Goal: Communication & Community: Ask a question

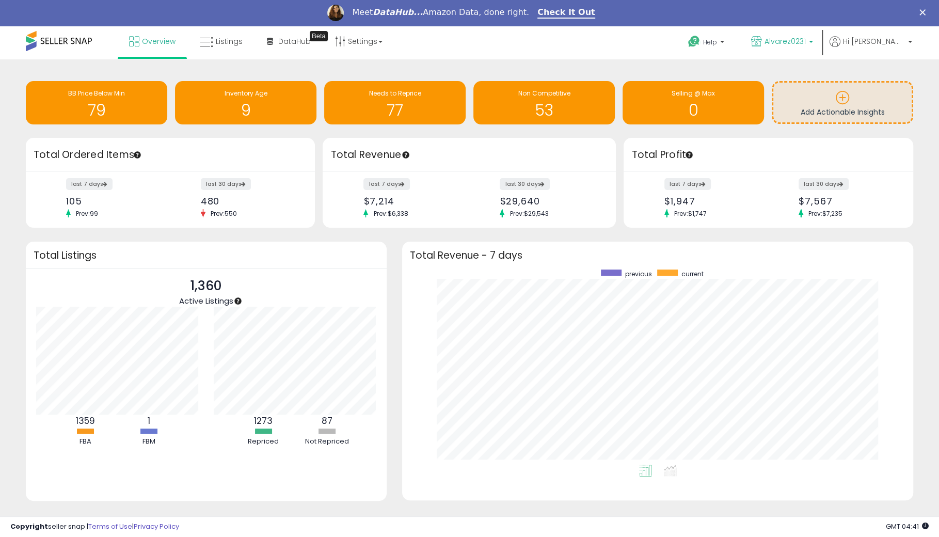
click at [806, 45] on span "Alvarez0231" at bounding box center [785, 41] width 41 height 10
click at [870, 44] on span "Hi [PERSON_NAME]" at bounding box center [874, 41] width 62 height 10
click at [884, 81] on link "Account" at bounding box center [888, 81] width 27 height 10
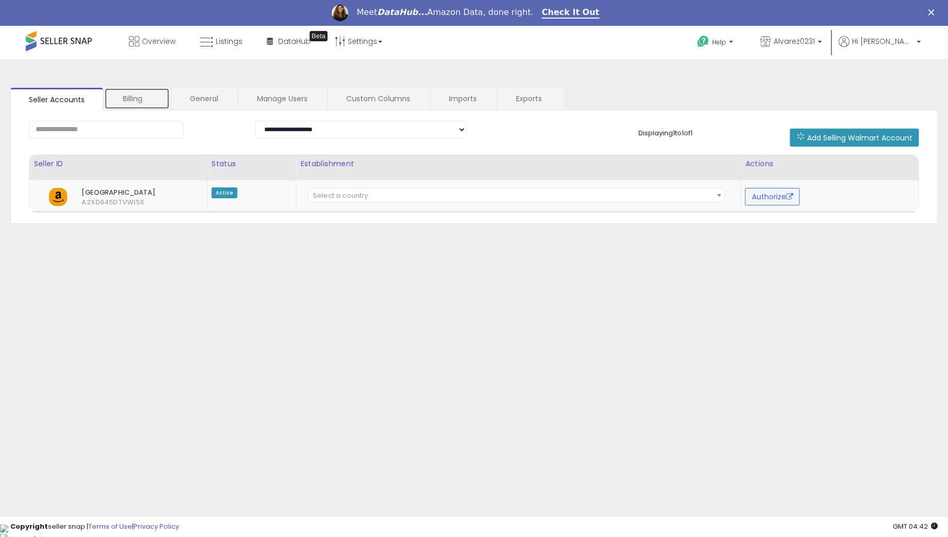
click at [144, 104] on link "Billing" at bounding box center [137, 99] width 66 height 22
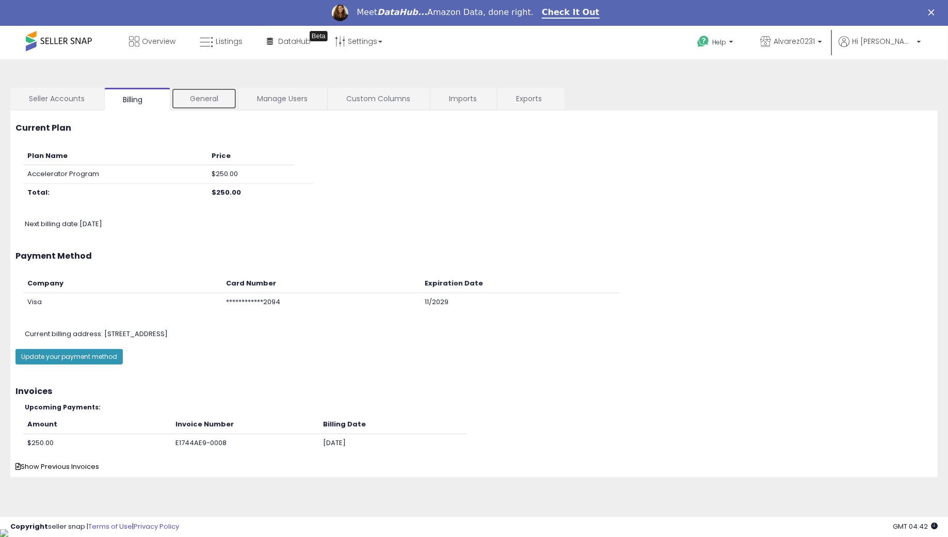
click at [193, 96] on link "General" at bounding box center [204, 99] width 66 height 22
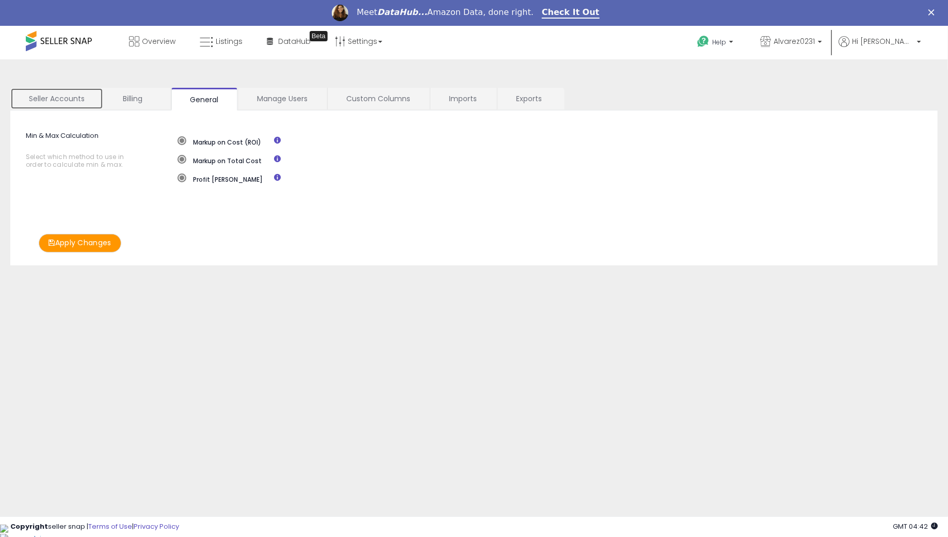
click at [70, 105] on link "Seller Accounts" at bounding box center [56, 99] width 93 height 22
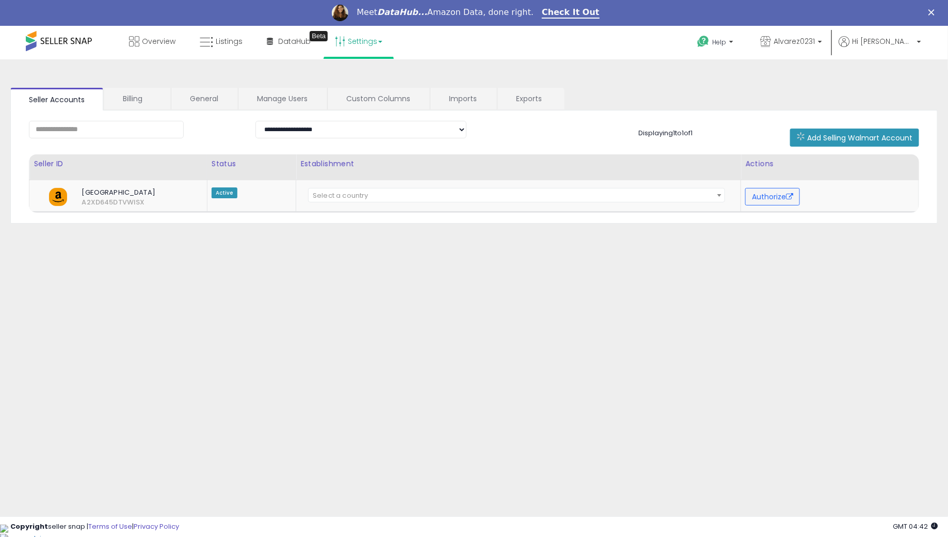
click at [359, 40] on link "Settings" at bounding box center [358, 41] width 63 height 31
click at [360, 106] on link "User settings" at bounding box center [359, 105] width 44 height 10
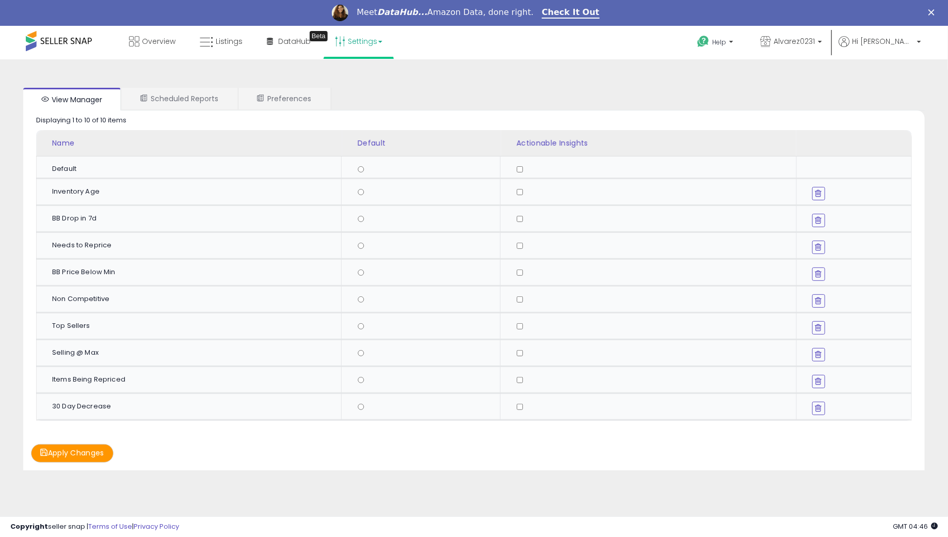
click at [71, 41] on span at bounding box center [59, 41] width 66 height 20
click at [822, 42] on p "Alvarez0231" at bounding box center [791, 42] width 62 height 13
click at [819, 69] on span "1,360 listings" at bounding box center [800, 73] width 38 height 9
click at [221, 102] on link "Scheduled Reports" at bounding box center [179, 99] width 115 height 22
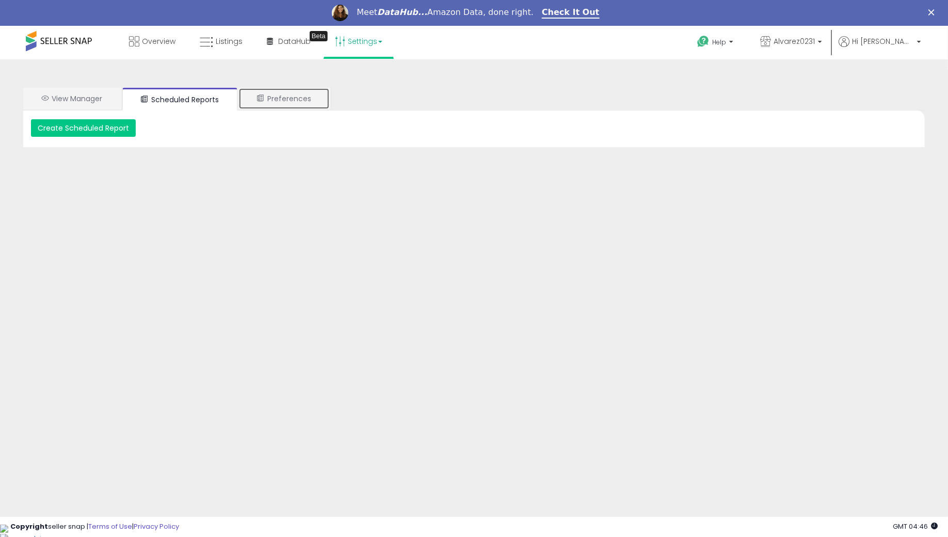
click at [296, 99] on link "Preferences" at bounding box center [283, 99] width 91 height 22
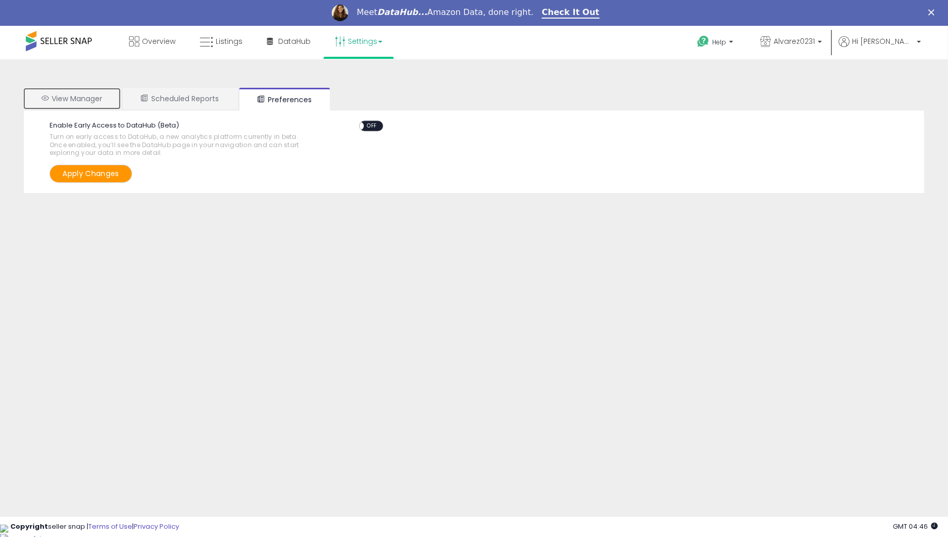
click at [101, 101] on link "View Manager" at bounding box center [72, 99] width 98 height 22
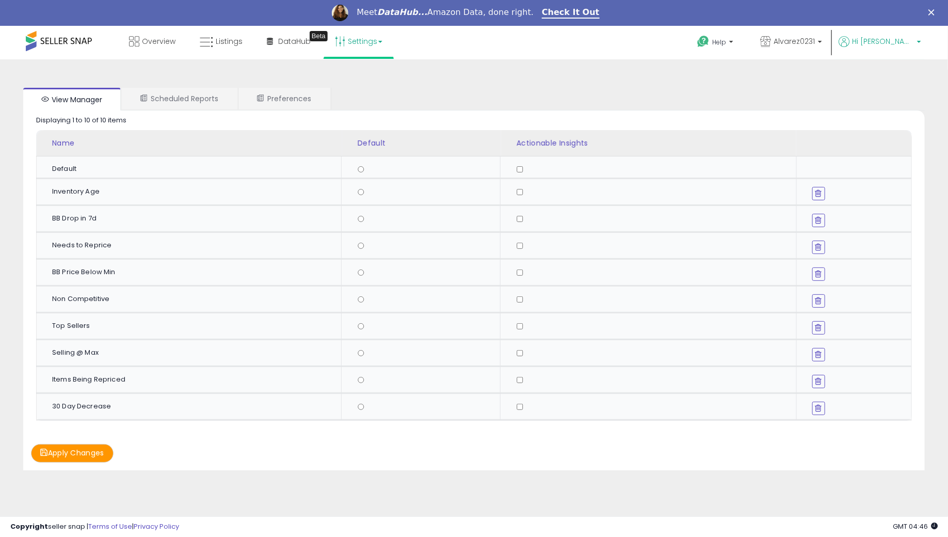
click at [893, 39] on span "Hi [PERSON_NAME]" at bounding box center [883, 41] width 62 height 10
click at [896, 109] on link "Profile" at bounding box center [898, 108] width 21 height 10
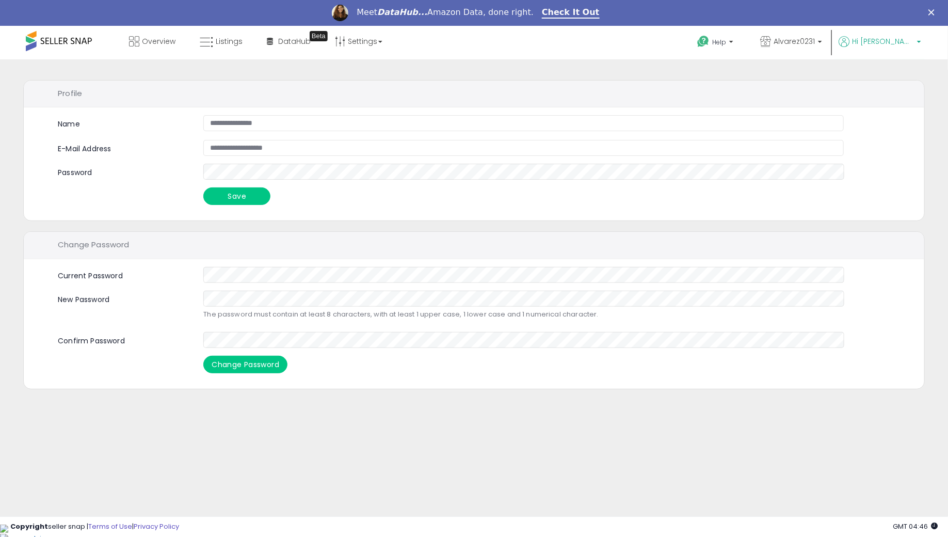
click at [887, 43] on span "Hi [PERSON_NAME]" at bounding box center [883, 41] width 62 height 10
click at [889, 81] on link "Account" at bounding box center [897, 81] width 27 height 10
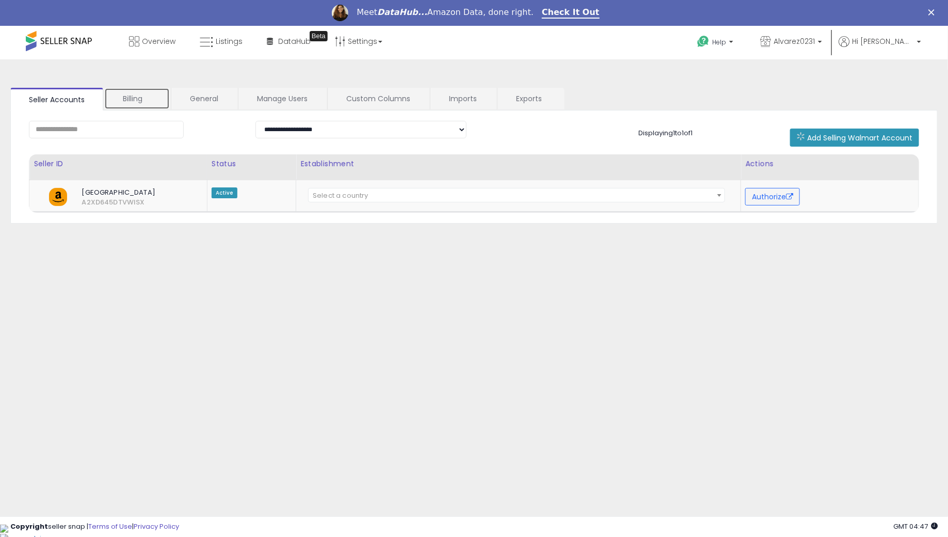
click at [134, 101] on link "Billing" at bounding box center [137, 99] width 66 height 22
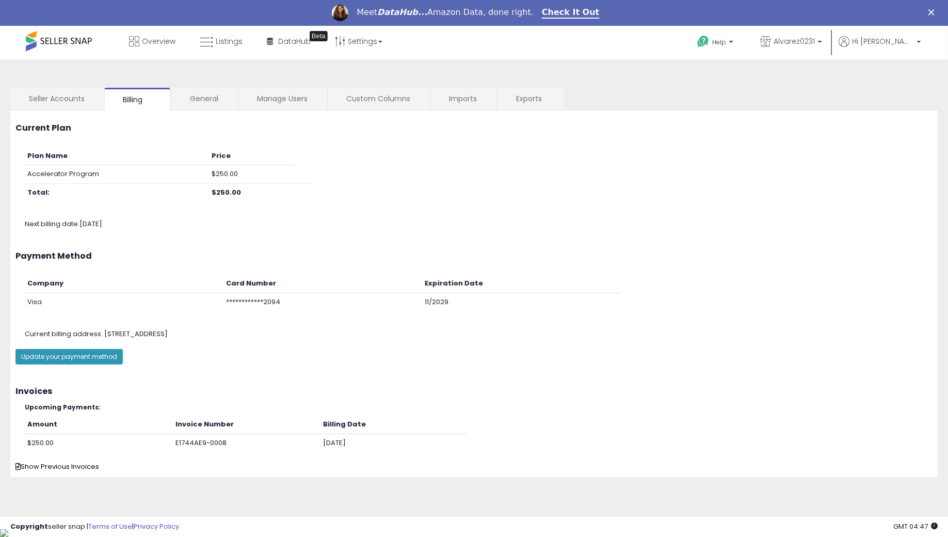
click at [69, 174] on td "Accelerator Program" at bounding box center [115, 174] width 184 height 19
click at [363, 43] on link "Settings" at bounding box center [358, 41] width 63 height 31
click at [360, 81] on link "Store settings" at bounding box center [360, 78] width 46 height 10
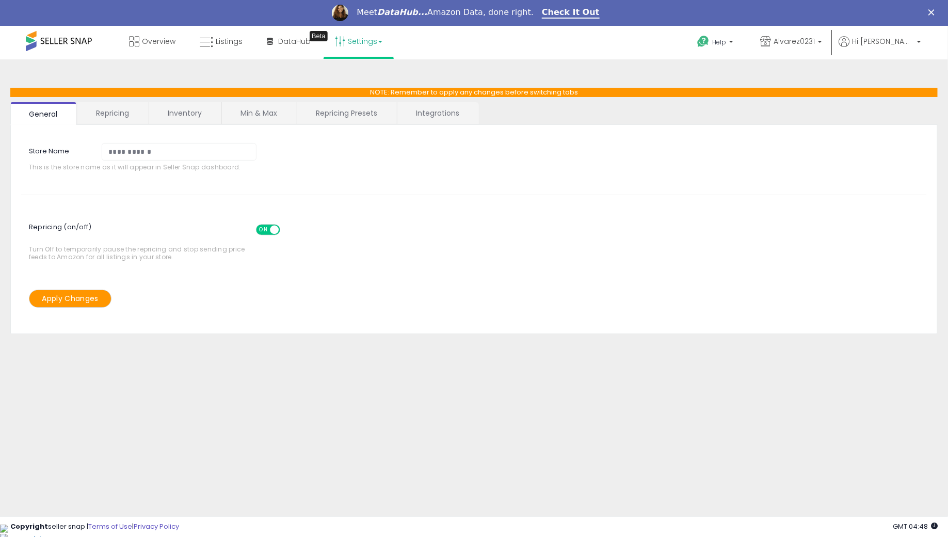
click at [113, 117] on link "Repricing" at bounding box center [112, 113] width 70 height 22
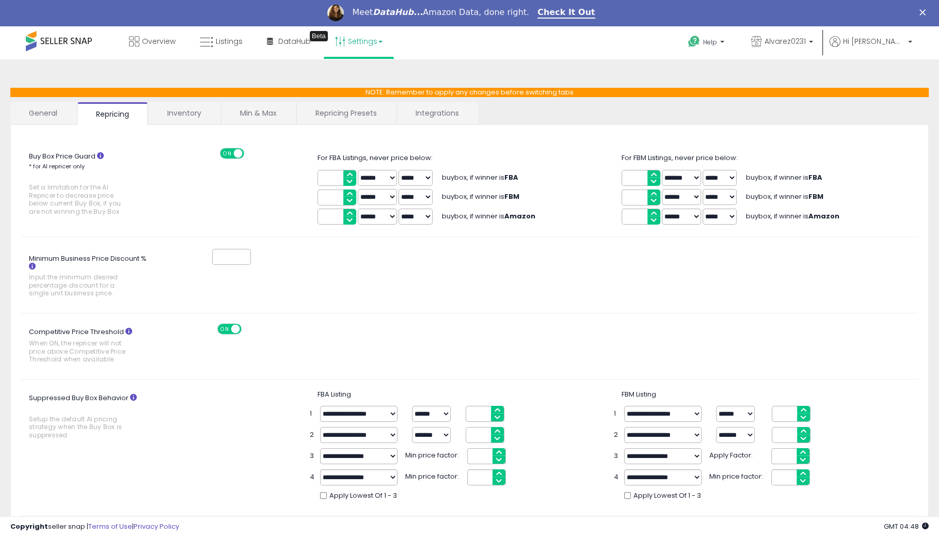
click at [63, 114] on link "General" at bounding box center [43, 113] width 66 height 22
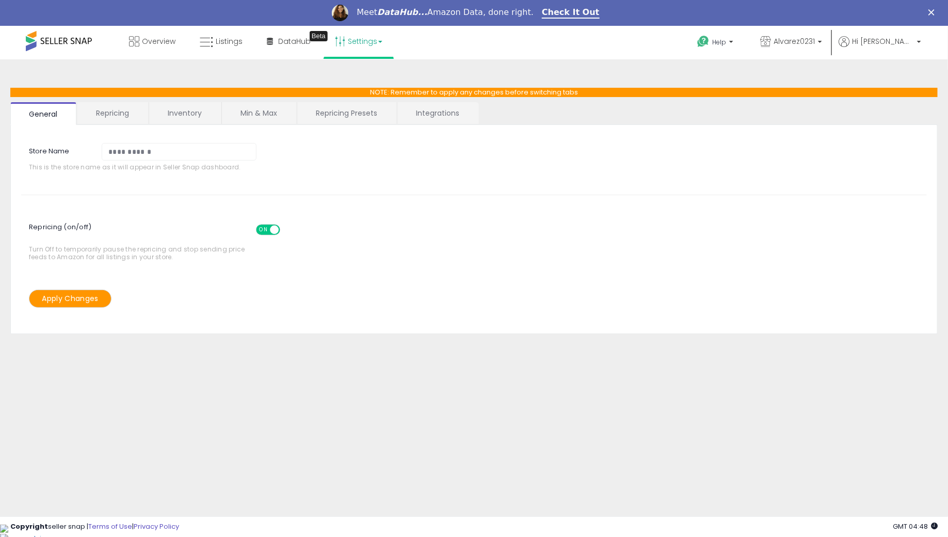
click at [105, 112] on link "Repricing" at bounding box center [112, 113] width 70 height 22
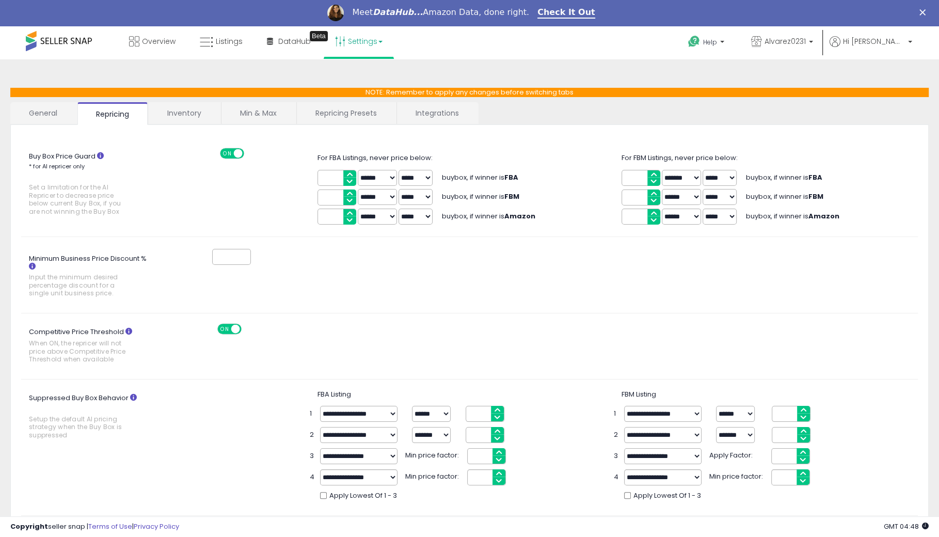
click at [345, 44] on link "Settings" at bounding box center [358, 41] width 63 height 31
click at [344, 104] on link "User settings" at bounding box center [359, 105] width 44 height 10
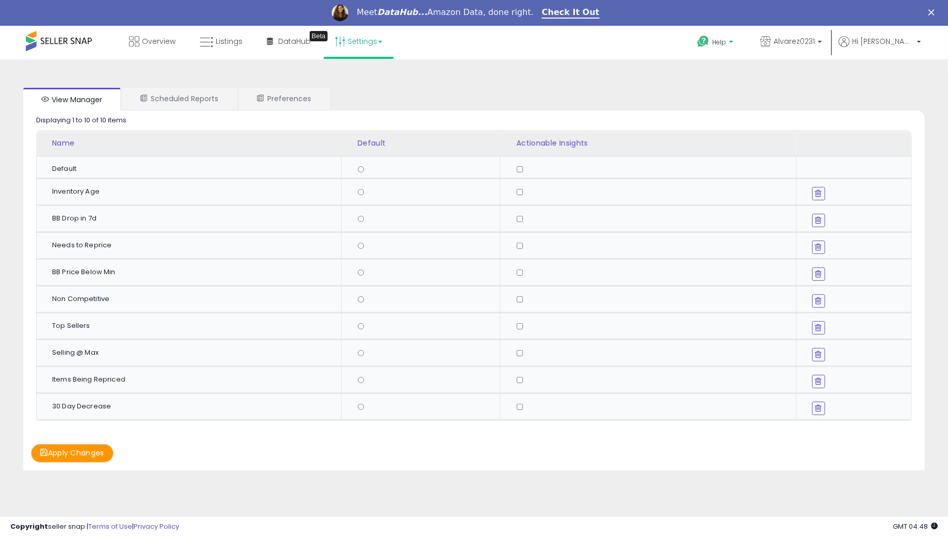
click at [736, 43] on p "Help" at bounding box center [716, 43] width 39 height 11
click at [734, 144] on link "Request a Feature" at bounding box center [716, 150] width 35 height 20
click at [152, 41] on span "Overview" at bounding box center [159, 41] width 34 height 10
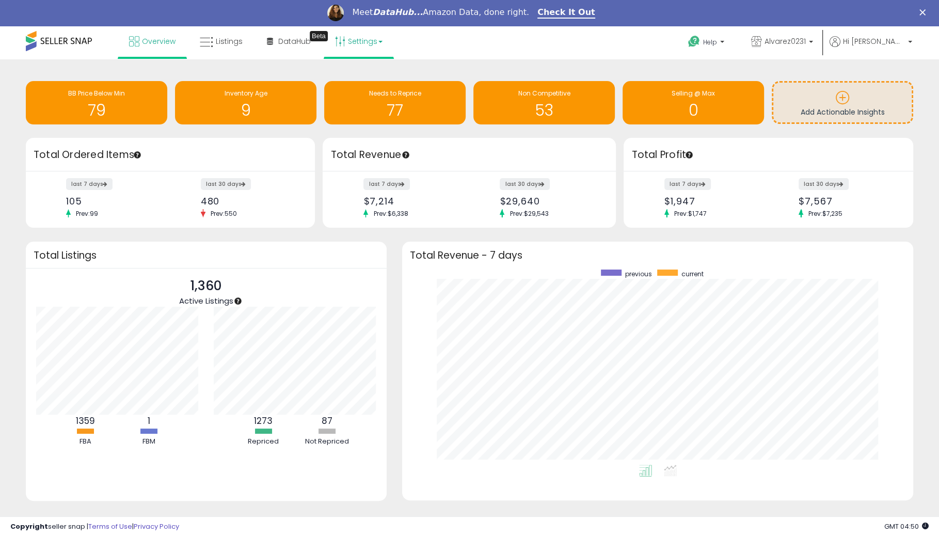
click at [350, 34] on link "Settings" at bounding box center [358, 41] width 63 height 31
click at [353, 105] on link "User settings" at bounding box center [359, 105] width 44 height 10
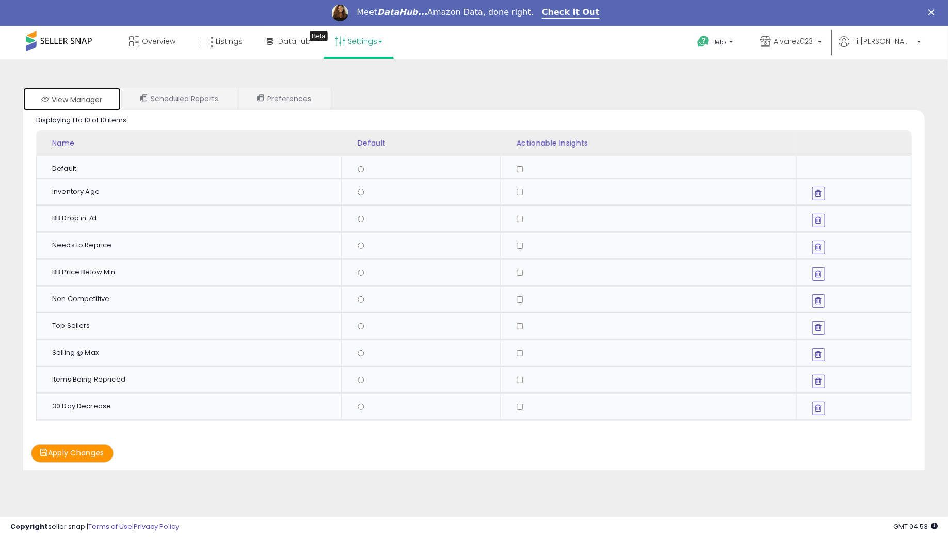
click at [49, 100] on link "View Manager" at bounding box center [72, 99] width 98 height 23
click at [261, 94] on icon at bounding box center [260, 97] width 7 height 7
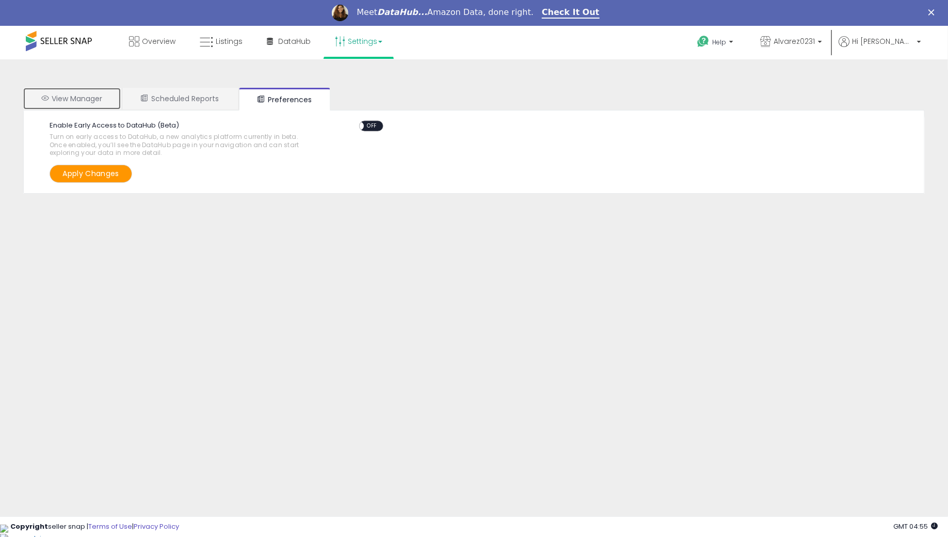
click at [87, 95] on link "View Manager" at bounding box center [72, 99] width 98 height 22
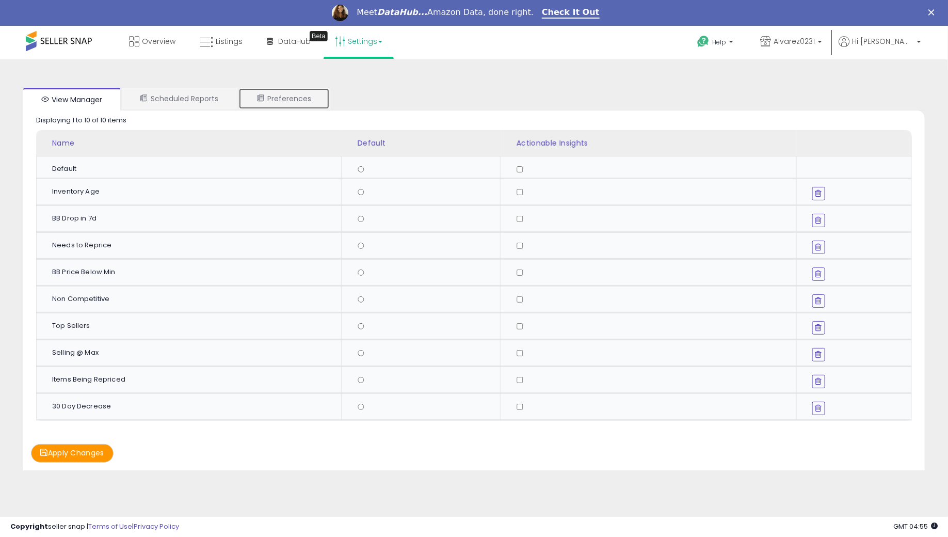
click at [275, 99] on link "Preferences" at bounding box center [283, 99] width 91 height 22
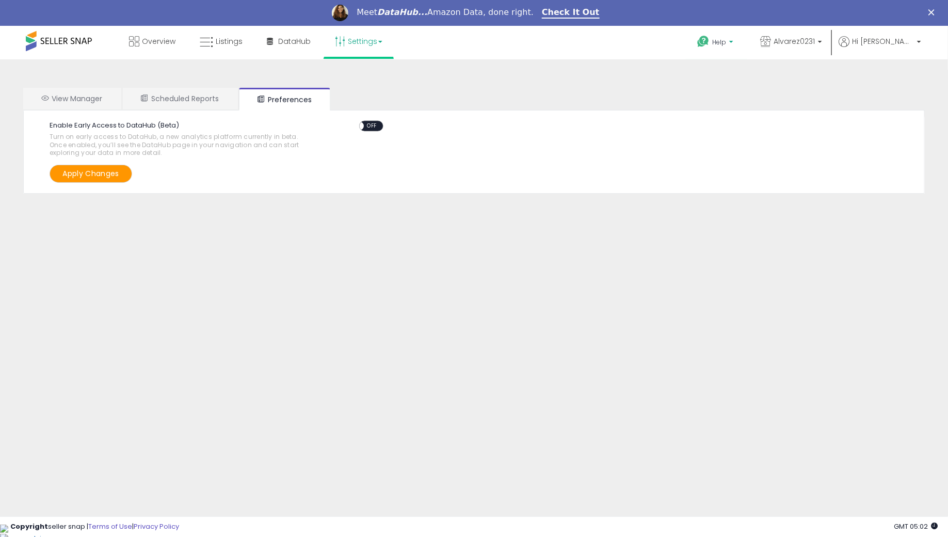
click at [726, 44] on span "Help" at bounding box center [719, 42] width 14 height 9
click at [738, 77] on link "Contact Support" at bounding box center [727, 81] width 56 height 10
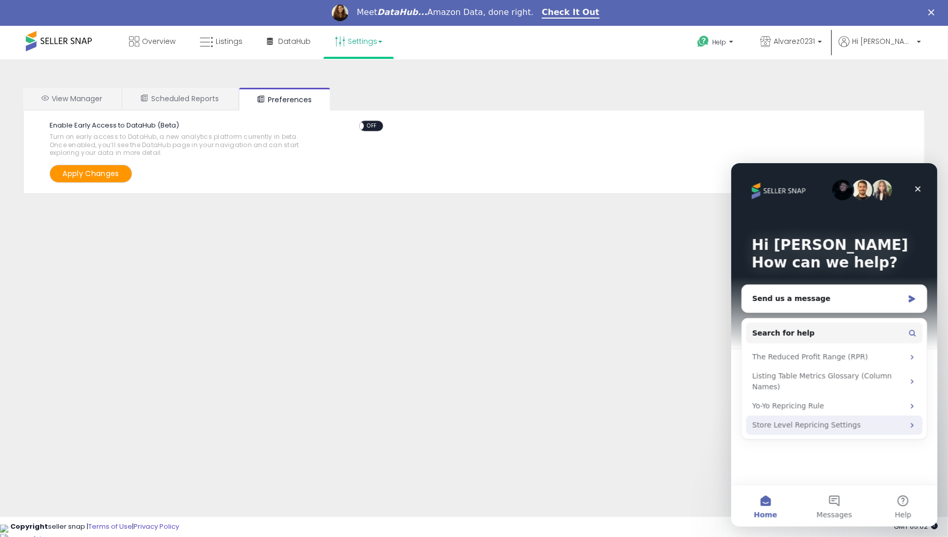
click at [772, 427] on div "Store Level Repricing Settings" at bounding box center [828, 424] width 152 height 11
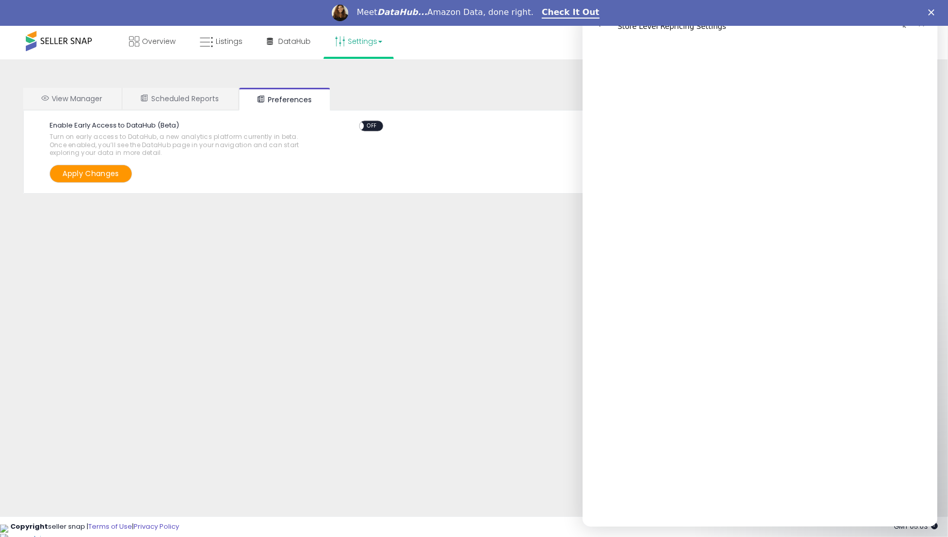
scroll to position [54, 0]
click at [156, 46] on link "Overview" at bounding box center [152, 41] width 62 height 31
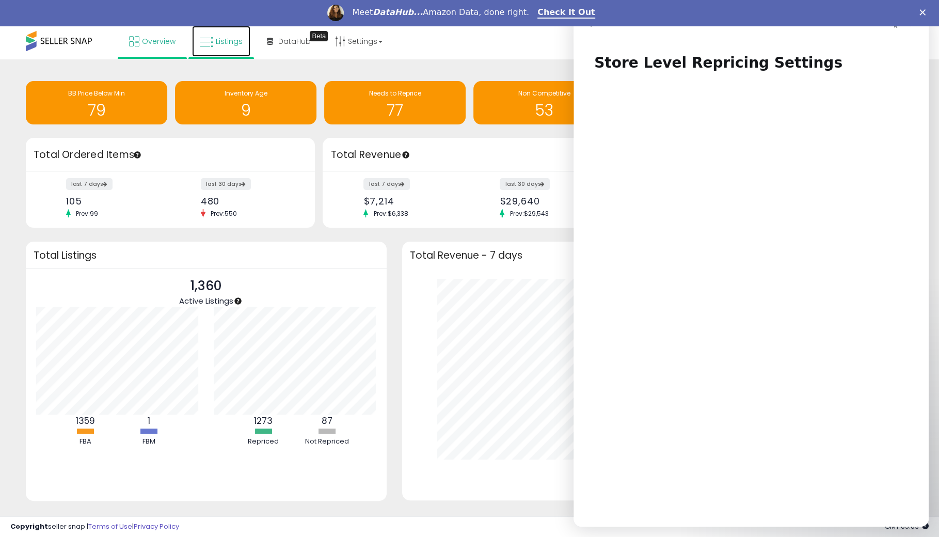
click at [211, 48] on icon at bounding box center [206, 42] width 13 height 13
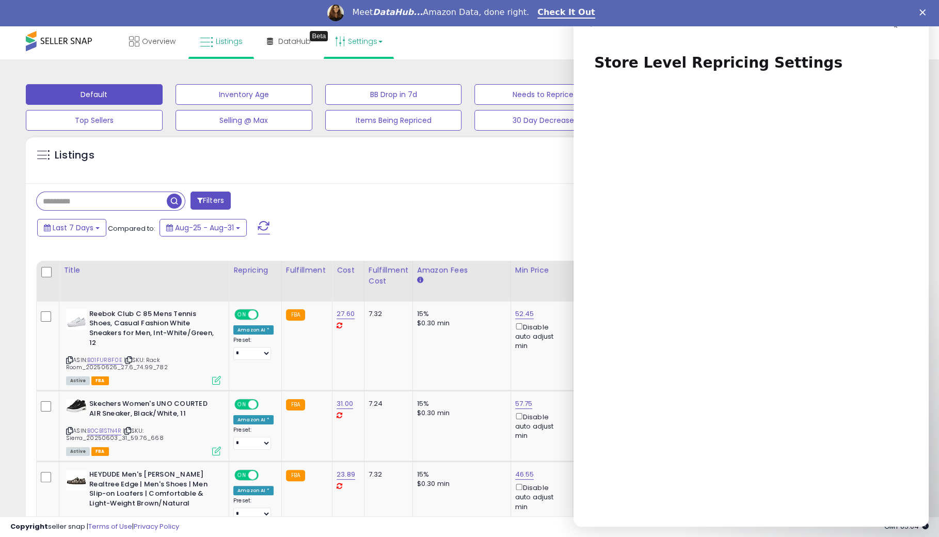
click at [357, 46] on link "Settings" at bounding box center [358, 41] width 63 height 31
click at [353, 108] on link "User settings" at bounding box center [359, 105] width 44 height 10
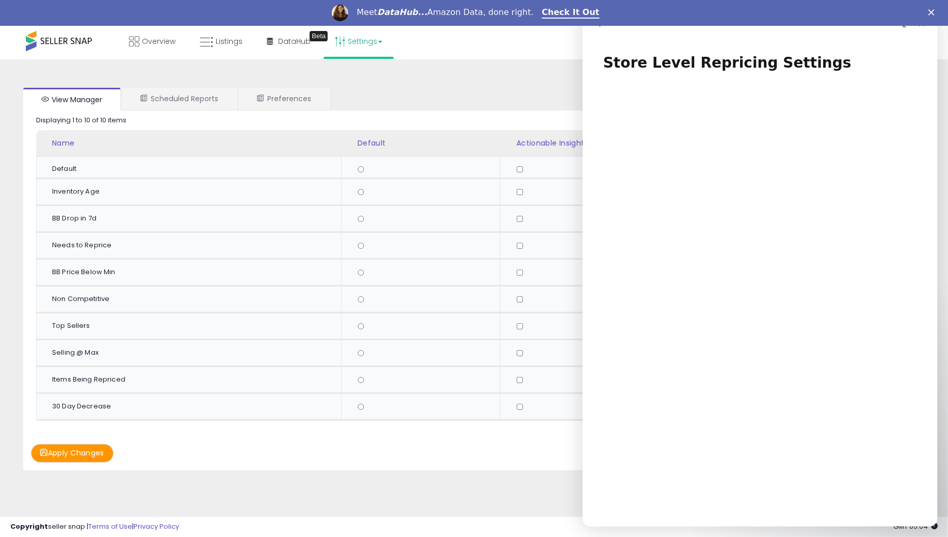
click at [355, 48] on link "Settings" at bounding box center [358, 41] width 63 height 31
click at [353, 74] on link "Store settings" at bounding box center [360, 78] width 46 height 10
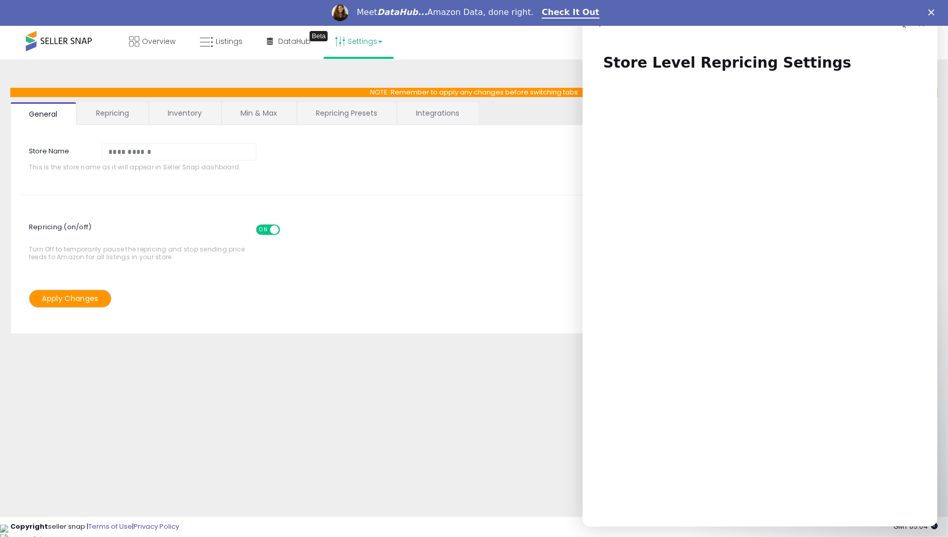
click at [107, 119] on link "Repricing" at bounding box center [112, 113] width 70 height 22
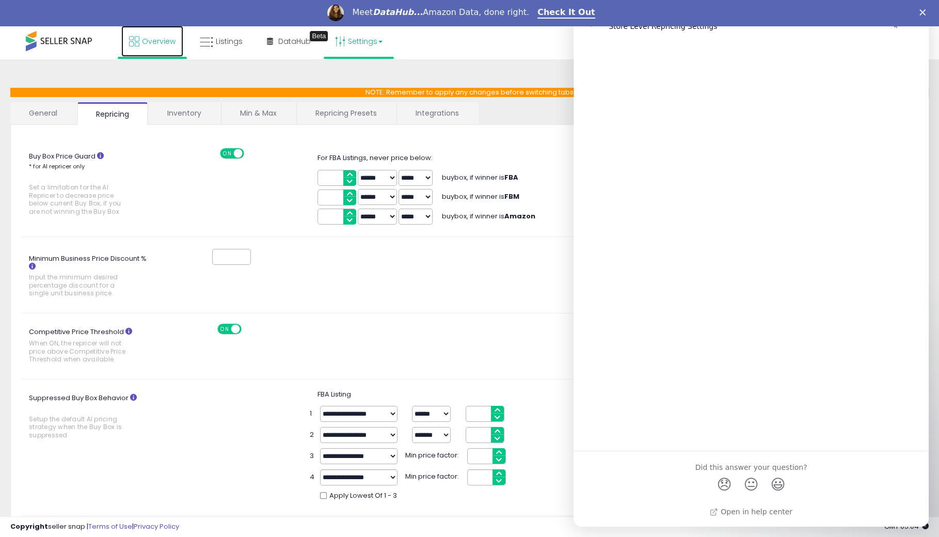
click at [133, 52] on link "Overview" at bounding box center [152, 41] width 62 height 31
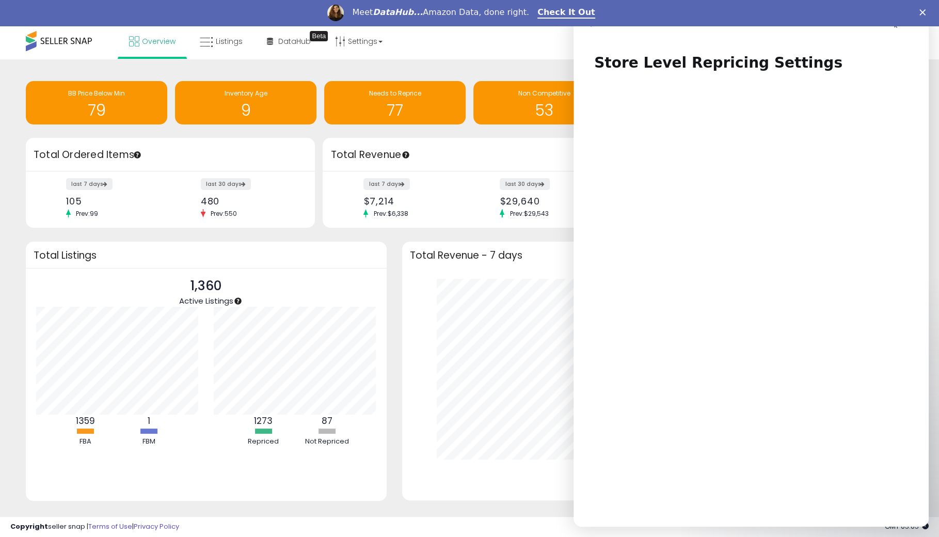
click at [864, 52] on h1 "Store Level Repricing Settings" at bounding box center [751, 58] width 355 height 31
click at [930, 14] on div "Close" at bounding box center [924, 12] width 10 height 6
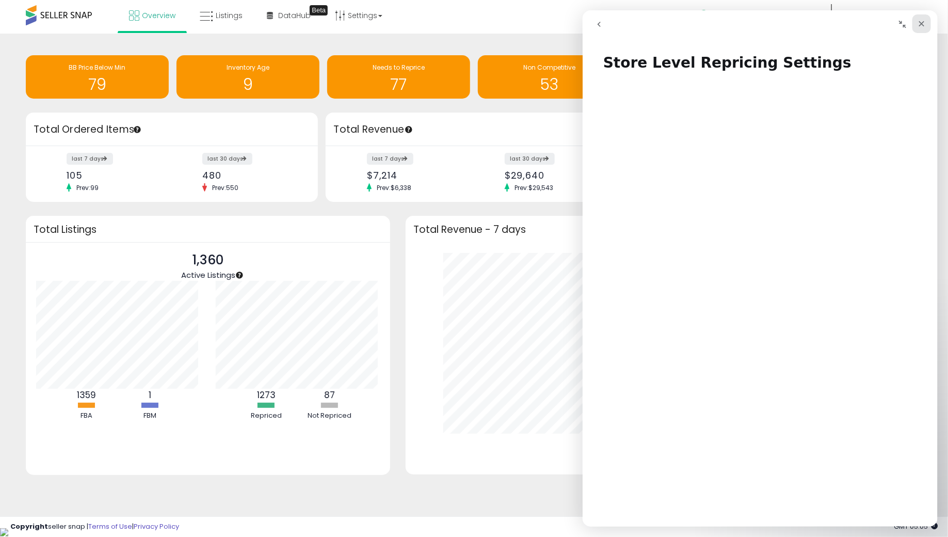
scroll to position [195, 496]
click at [595, 23] on icon "go back" at bounding box center [599, 24] width 8 height 8
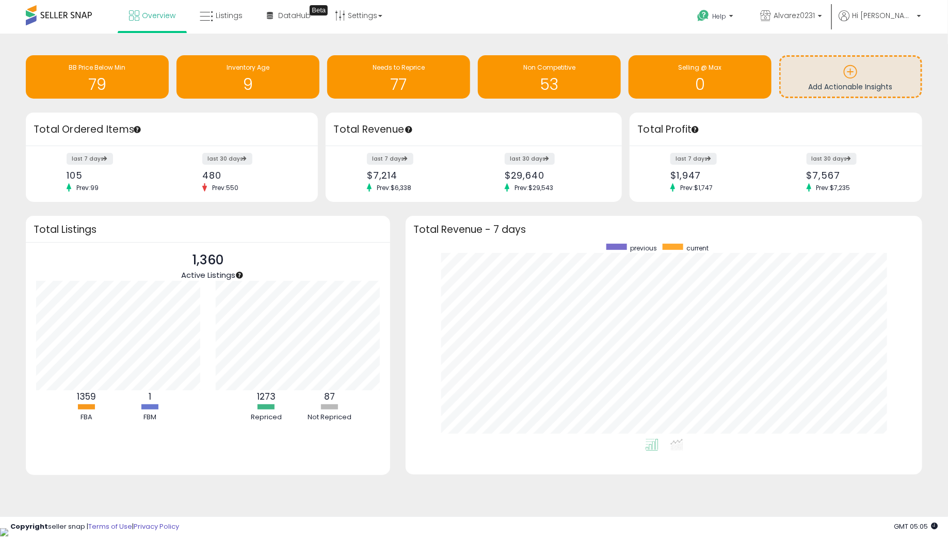
scroll to position [0, 0]
click at [710, 12] on icon at bounding box center [703, 15] width 13 height 13
click at [733, 57] on link "Contact Support" at bounding box center [727, 55] width 56 height 10
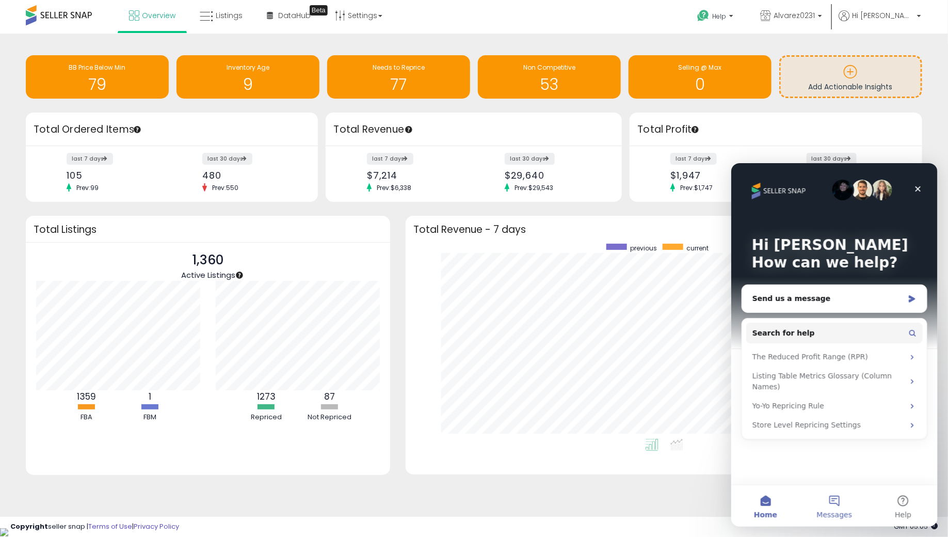
click at [832, 499] on button "Messages" at bounding box center [834, 505] width 69 height 41
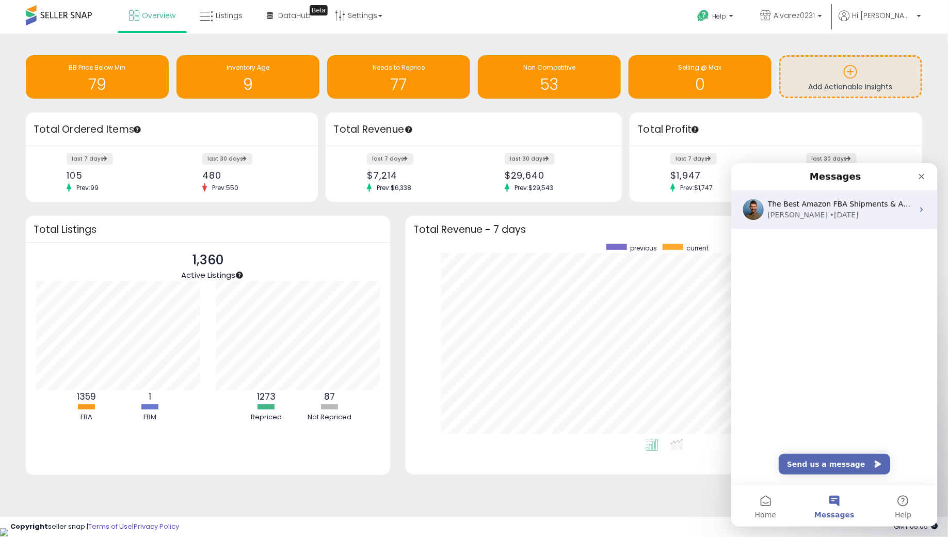
click at [864, 219] on div "The Best Amazon FBA Shipments & Anayltics - Get a Free Trial ... NEW: Seller Sn…" at bounding box center [834, 209] width 206 height 38
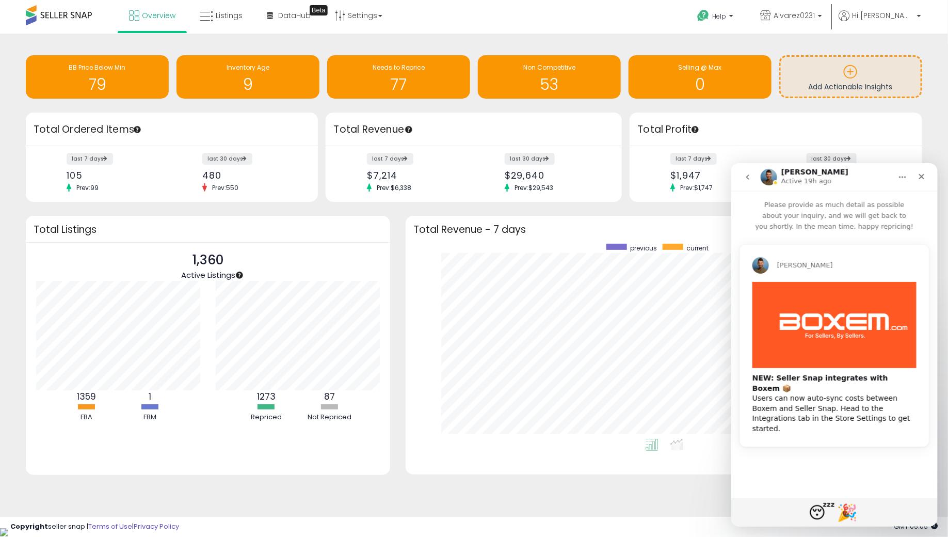
click at [747, 180] on icon "go back" at bounding box center [747, 176] width 8 height 8
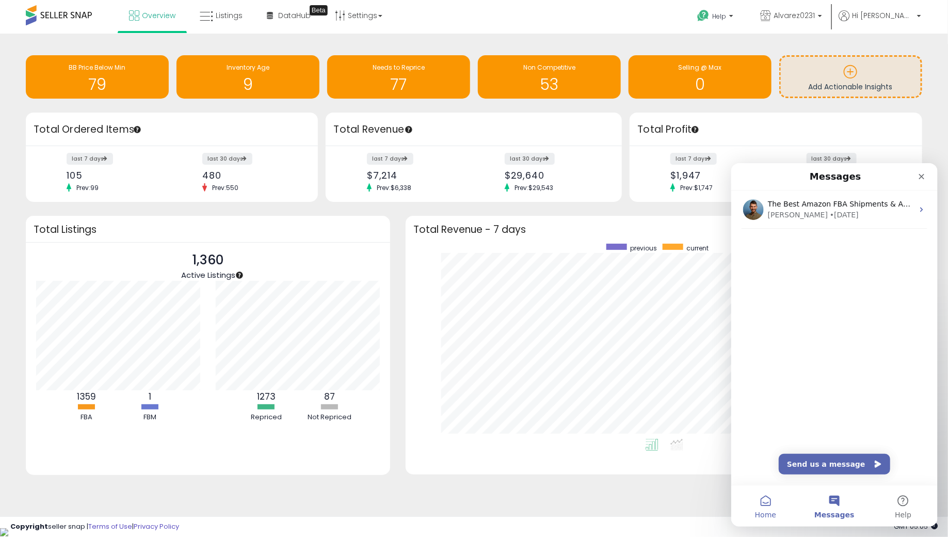
click at [766, 507] on button "Home" at bounding box center [765, 505] width 69 height 41
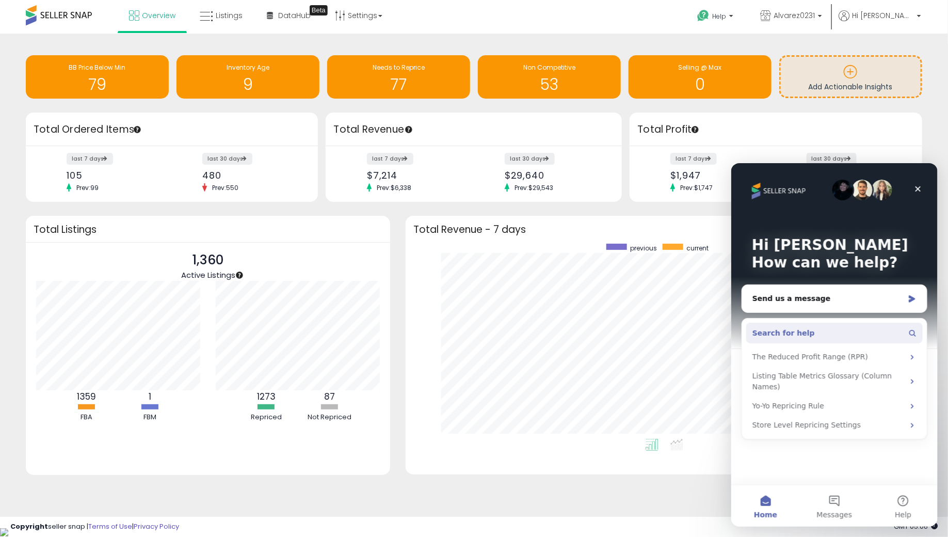
click at [854, 341] on button "Search for help" at bounding box center [834, 332] width 177 height 21
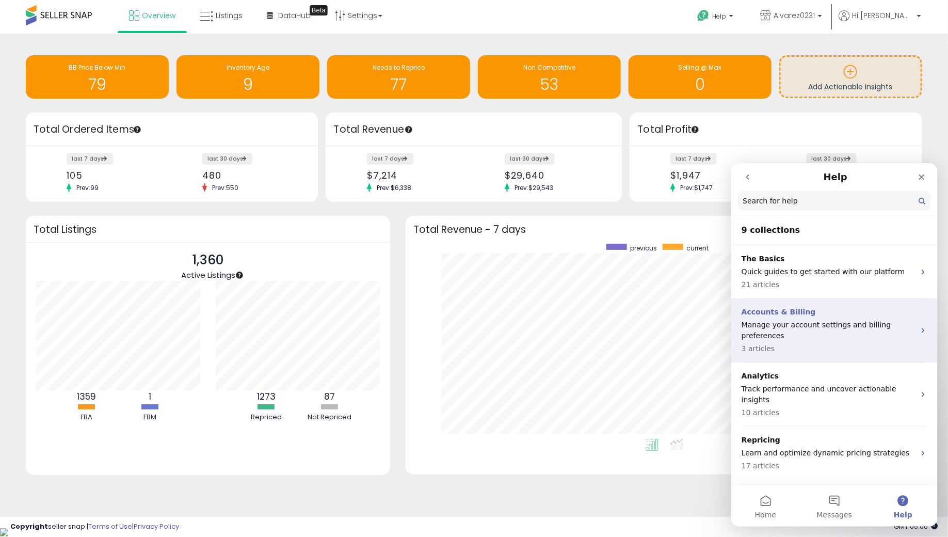
click at [854, 341] on div "Accounts & Billing Manage your account settings and billing preferences 3 artic…" at bounding box center [827, 329] width 173 height 47
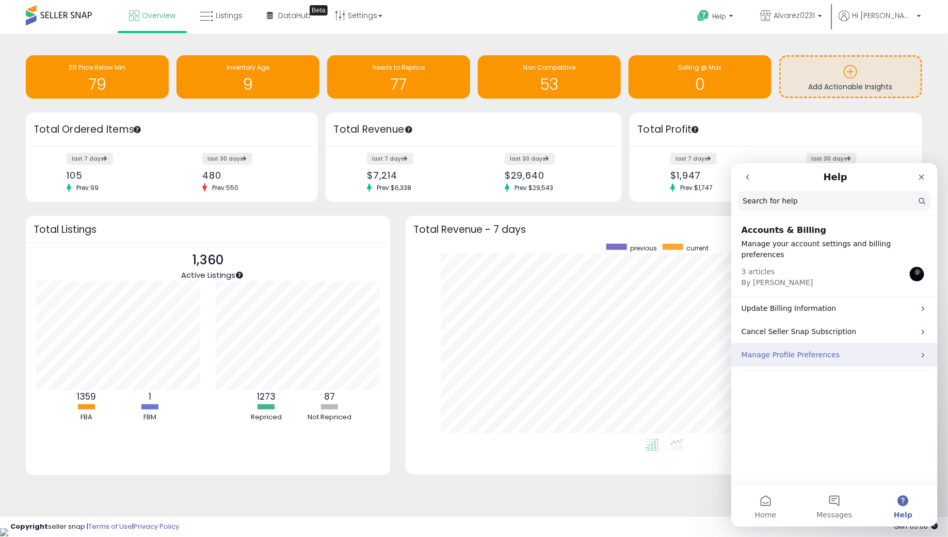
click at [829, 351] on div "Manage Profile Preferences" at bounding box center [834, 354] width 206 height 23
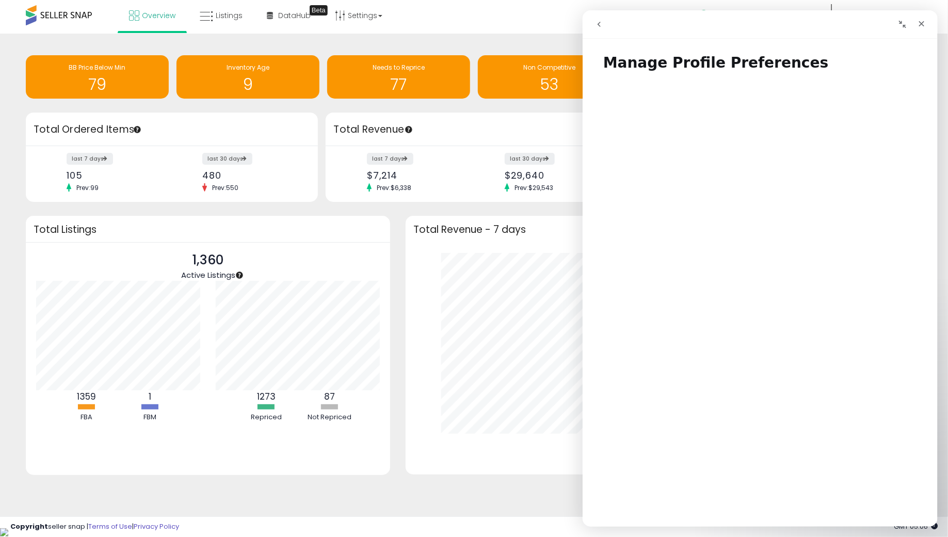
click at [599, 22] on icon "go back" at bounding box center [599, 24] width 8 height 8
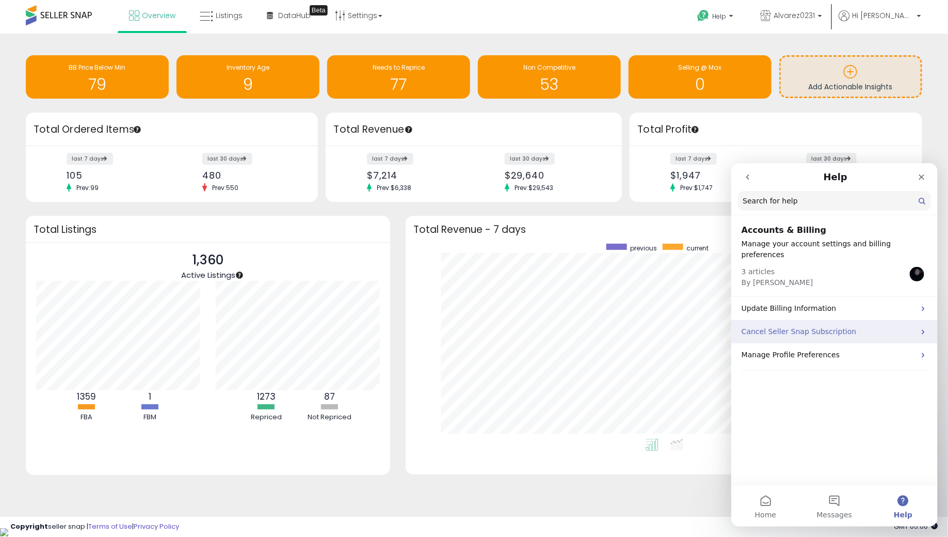
click at [781, 326] on p "Cancel Seller Snap Subscription" at bounding box center [827, 331] width 173 height 11
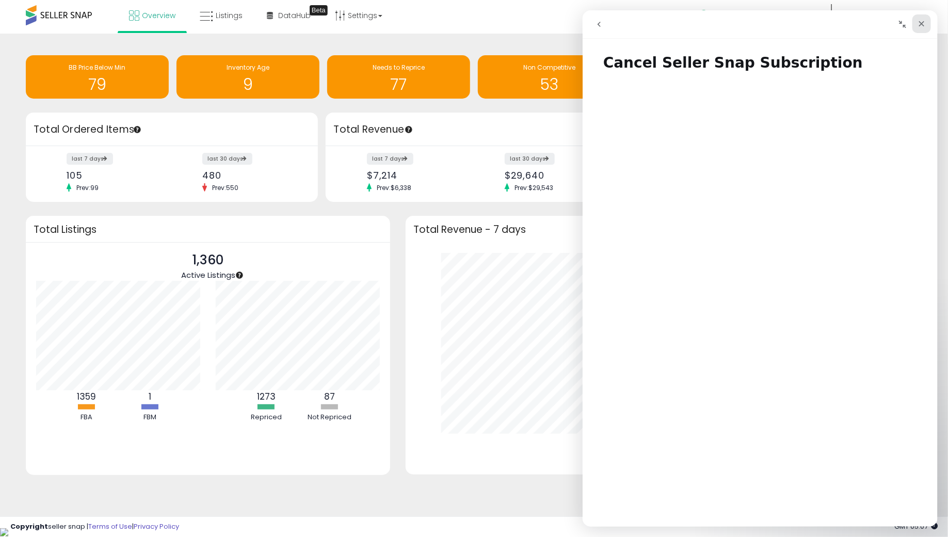
click at [925, 29] on div "Close" at bounding box center [921, 23] width 19 height 19
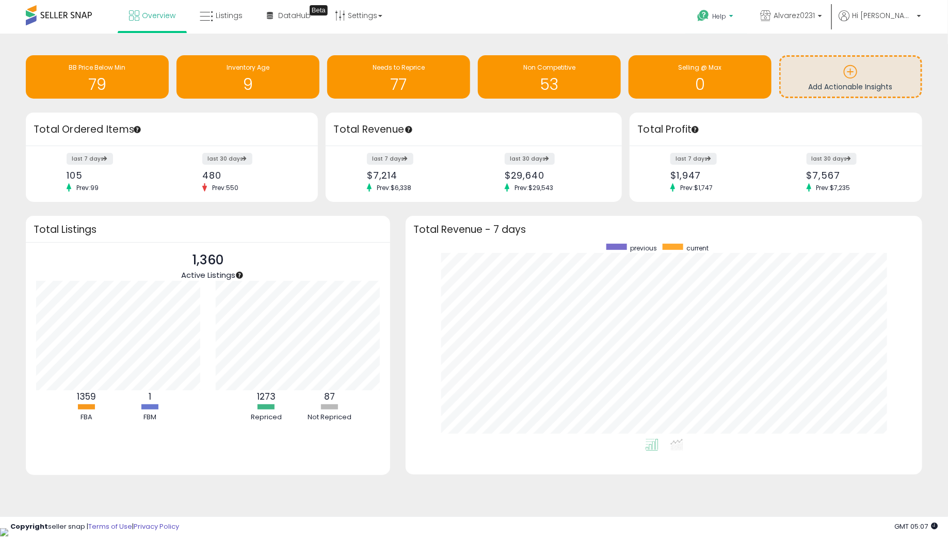
click at [744, 24] on link "Help" at bounding box center [716, 18] width 55 height 32
click at [737, 57] on link "Contact Support" at bounding box center [727, 55] width 56 height 10
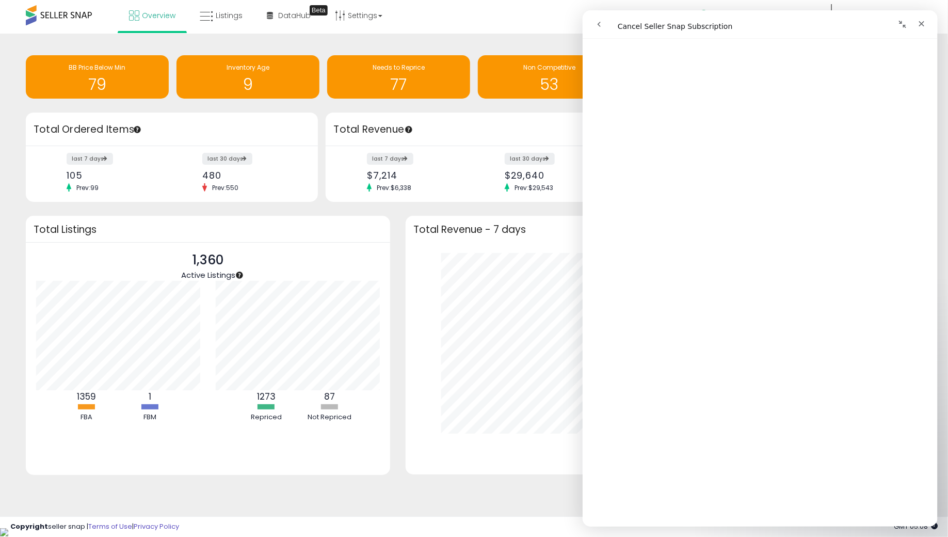
scroll to position [259, 0]
click at [923, 26] on icon "Close" at bounding box center [921, 24] width 8 height 8
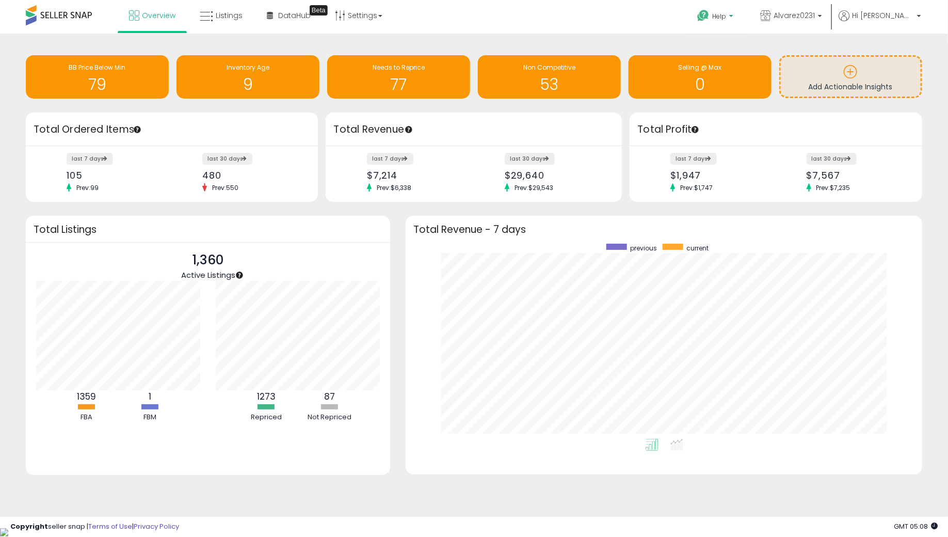
click at [734, 20] on b at bounding box center [731, 18] width 4 height 7
click at [665, 46] on div "Retrieving insights data.. BB Price Below Min 79 Inventory Age 9 Needs to Repri…" at bounding box center [474, 78] width 912 height 69
click at [726, 15] on span "Help" at bounding box center [719, 16] width 14 height 9
click at [736, 50] on link "Contact Support" at bounding box center [727, 55] width 56 height 10
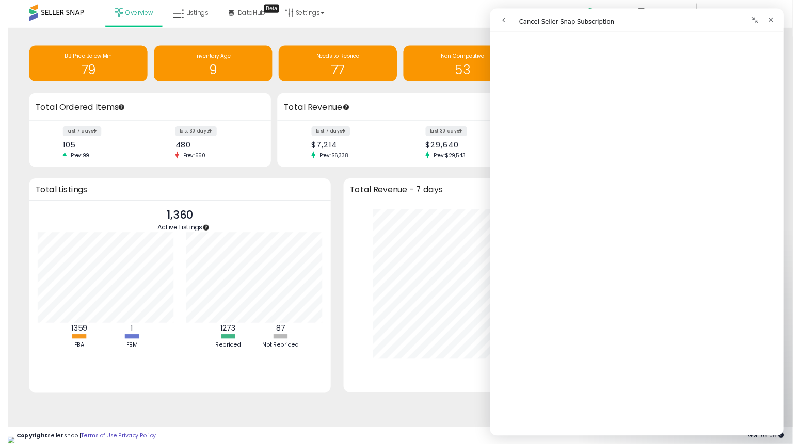
scroll to position [0, 0]
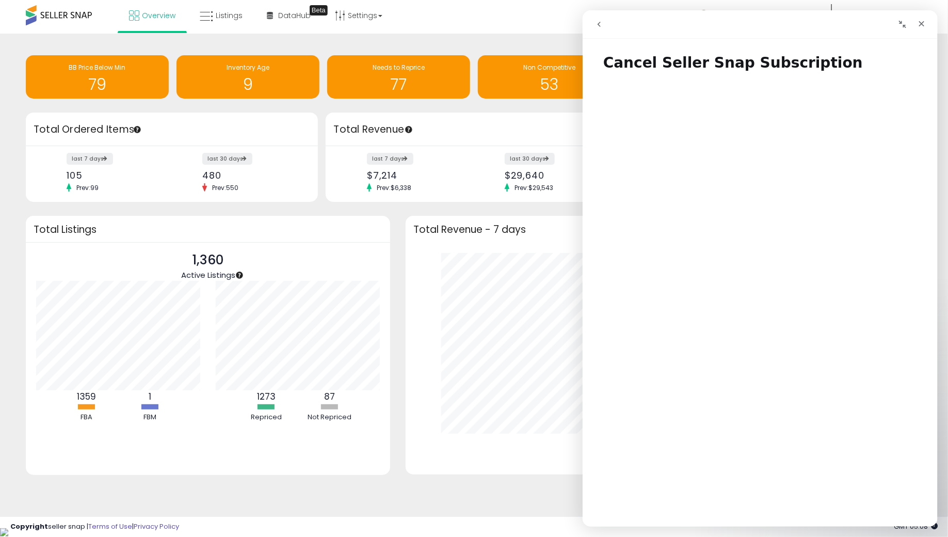
click at [598, 23] on icon "go back" at bounding box center [598, 24] width 3 height 5
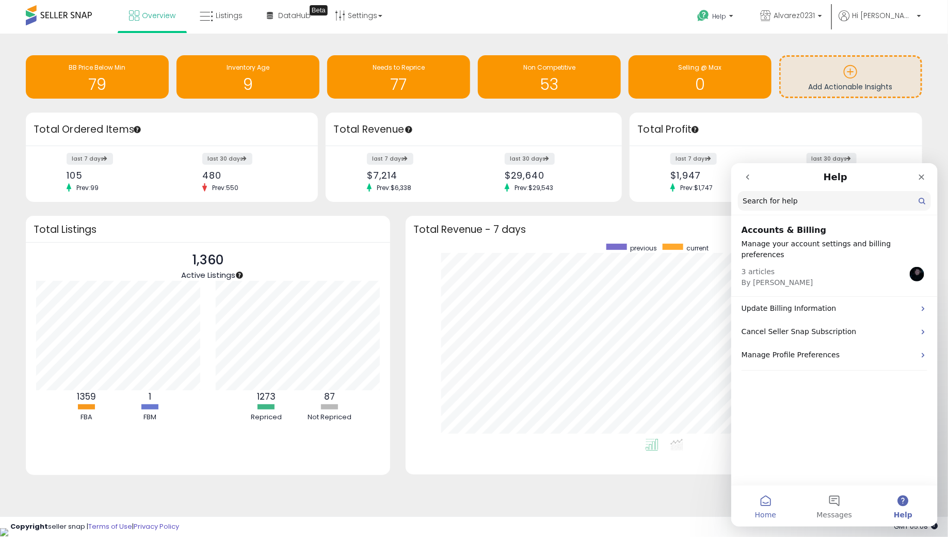
click at [772, 507] on button "Home" at bounding box center [765, 505] width 69 height 41
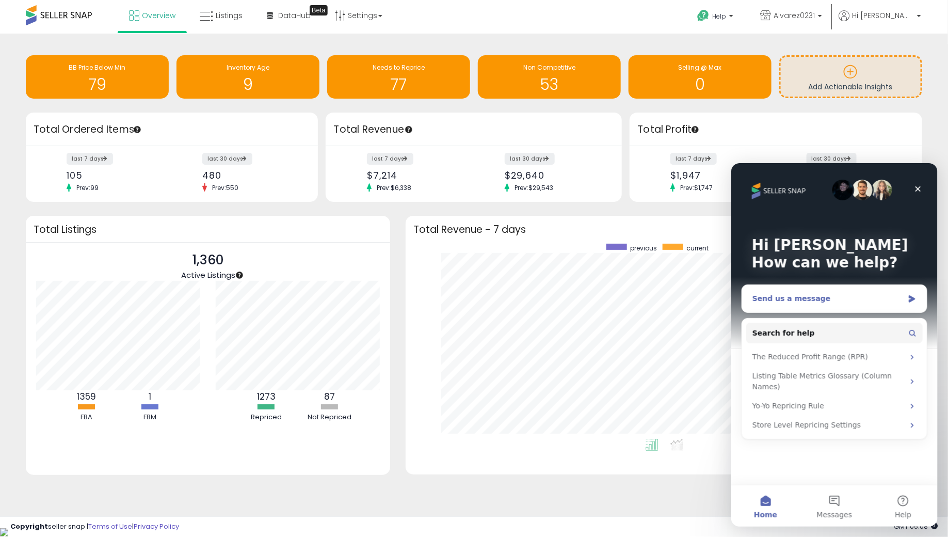
click at [833, 301] on div "Send us a message" at bounding box center [827, 298] width 151 height 11
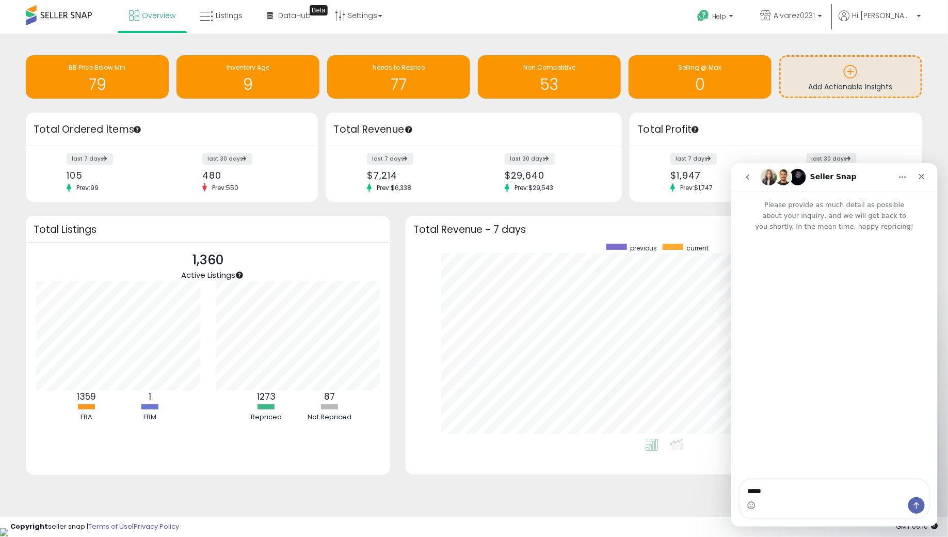
type textarea "******"
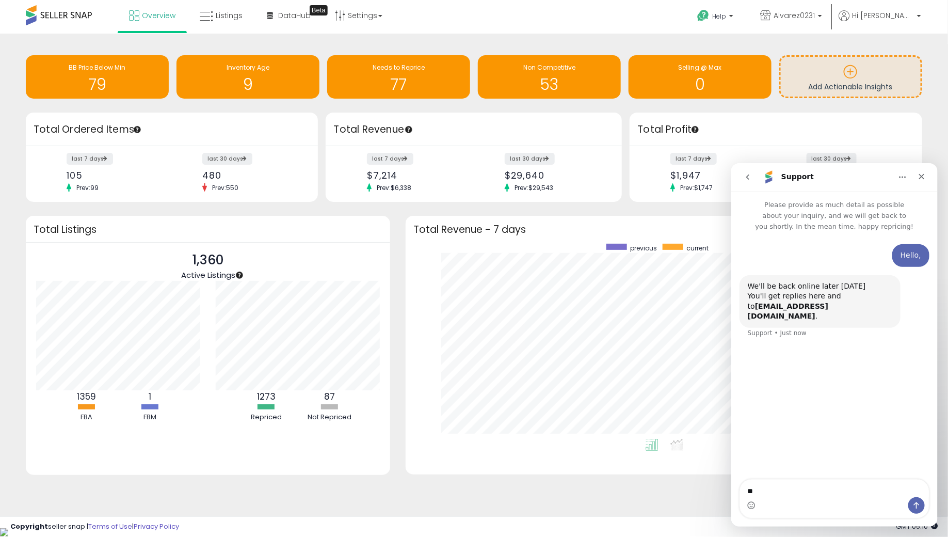
type textarea "*"
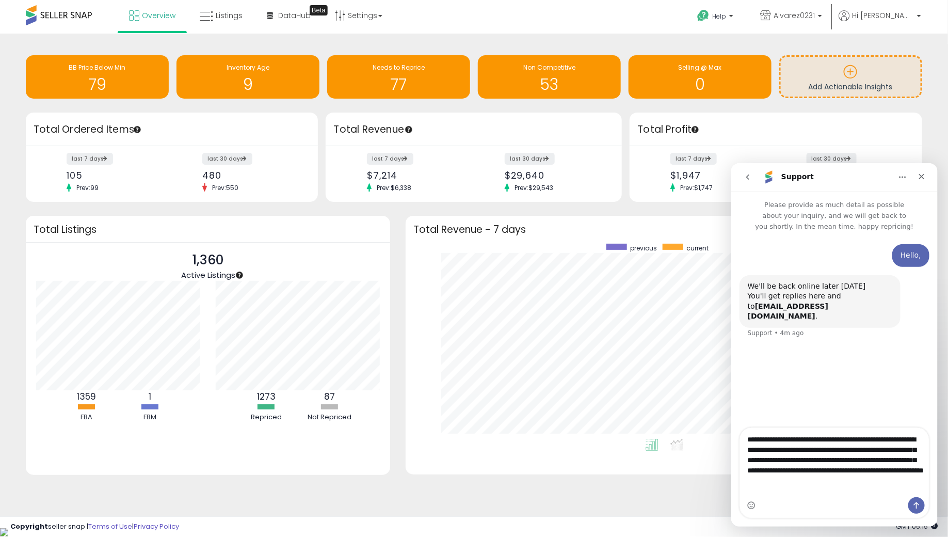
click at [769, 459] on textarea "**********" at bounding box center [834, 461] width 189 height 69
type textarea "**********"
click at [917, 504] on icon "Send a message…" at bounding box center [917, 505] width 6 height 7
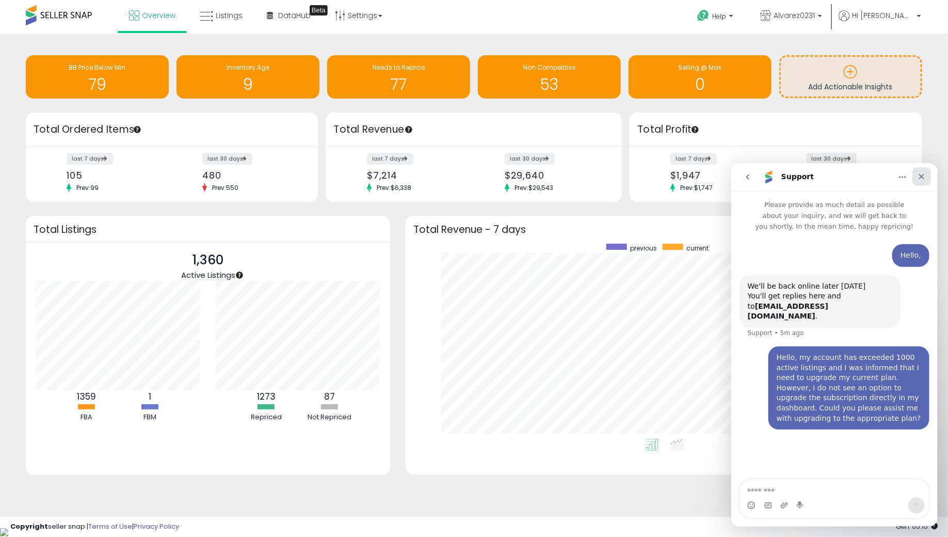
click at [920, 177] on icon "Close" at bounding box center [922, 176] width 6 height 6
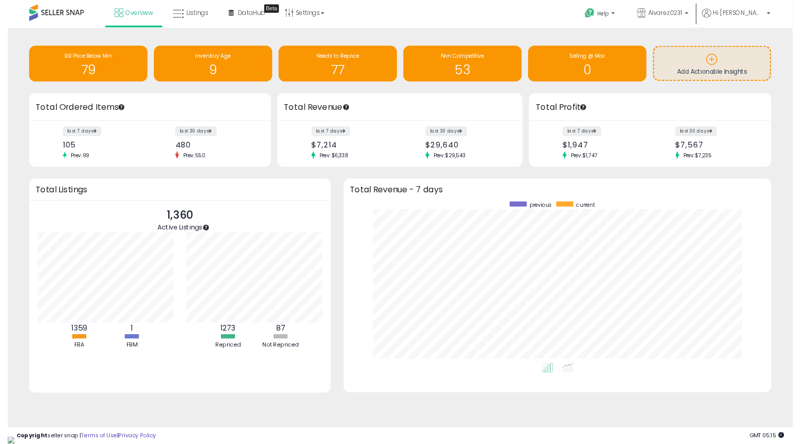
scroll to position [516085, 515819]
